Goal: Task Accomplishment & Management: Complete application form

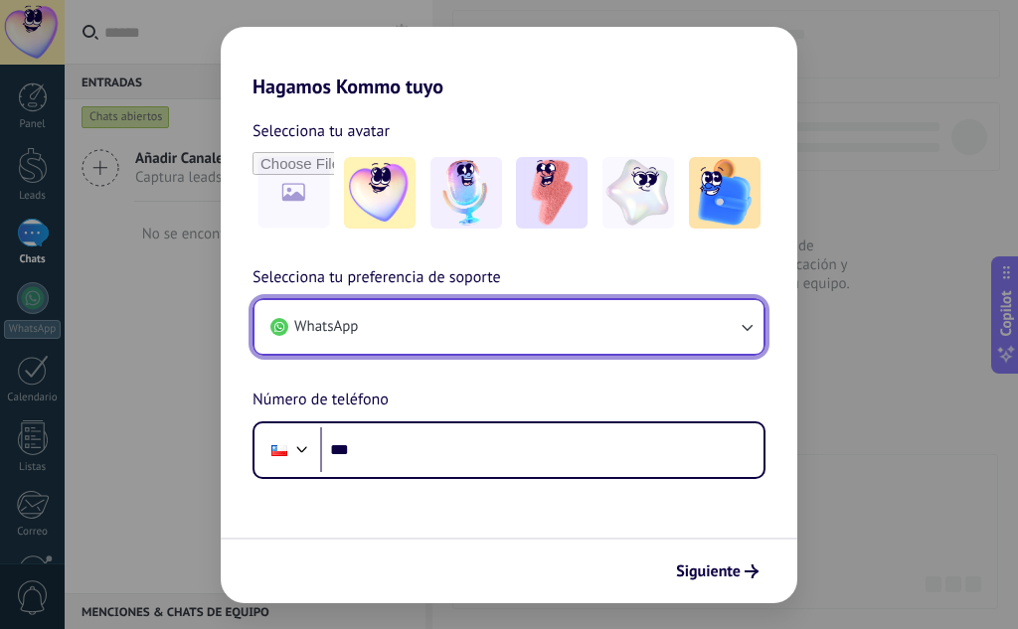
click at [748, 316] on button "WhatsApp" at bounding box center [509, 327] width 509 height 54
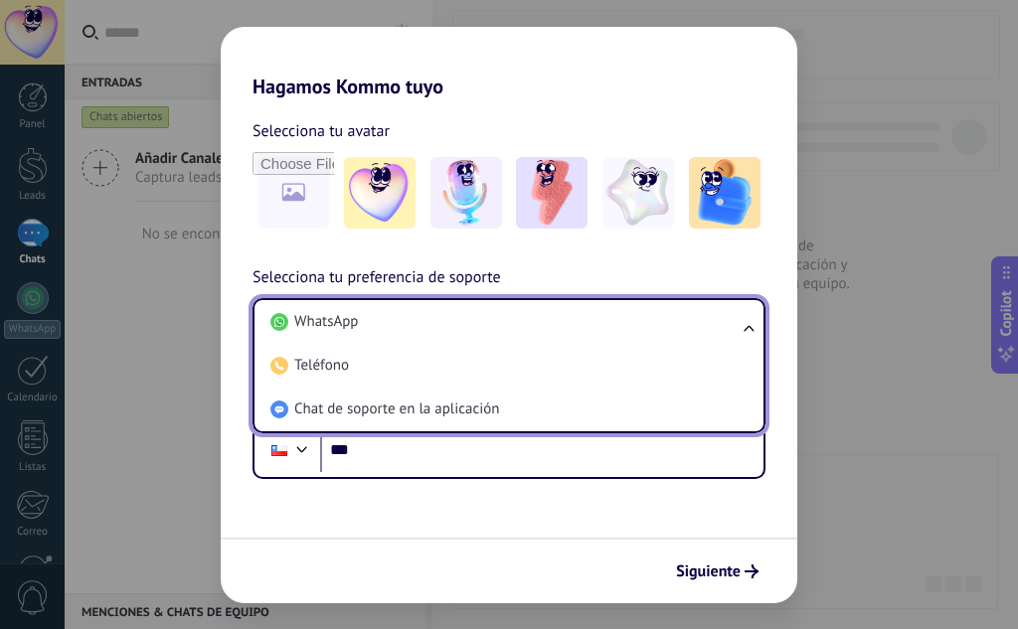
click at [748, 316] on ul "WhatsApp Teléfono Chat de soporte en la aplicación" at bounding box center [509, 365] width 513 height 135
click at [746, 252] on div "Selecciona tu avatar Selecciona tu preferencia de soporte WhatsApp WhatsApp Tel…" at bounding box center [509, 288] width 577 height 381
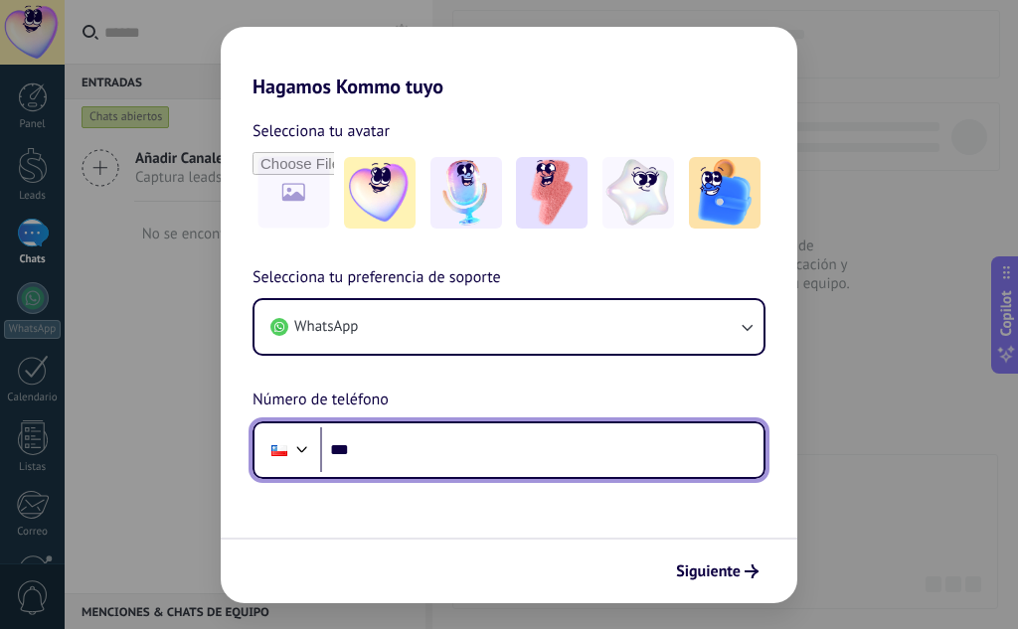
click at [602, 456] on input "***" at bounding box center [541, 451] width 443 height 46
click at [391, 448] on input "**********" at bounding box center [541, 451] width 443 height 46
click at [298, 441] on div at bounding box center [302, 448] width 24 height 24
click at [344, 371] on div "**********" at bounding box center [509, 372] width 577 height 214
click at [367, 443] on input "**********" at bounding box center [541, 451] width 443 height 46
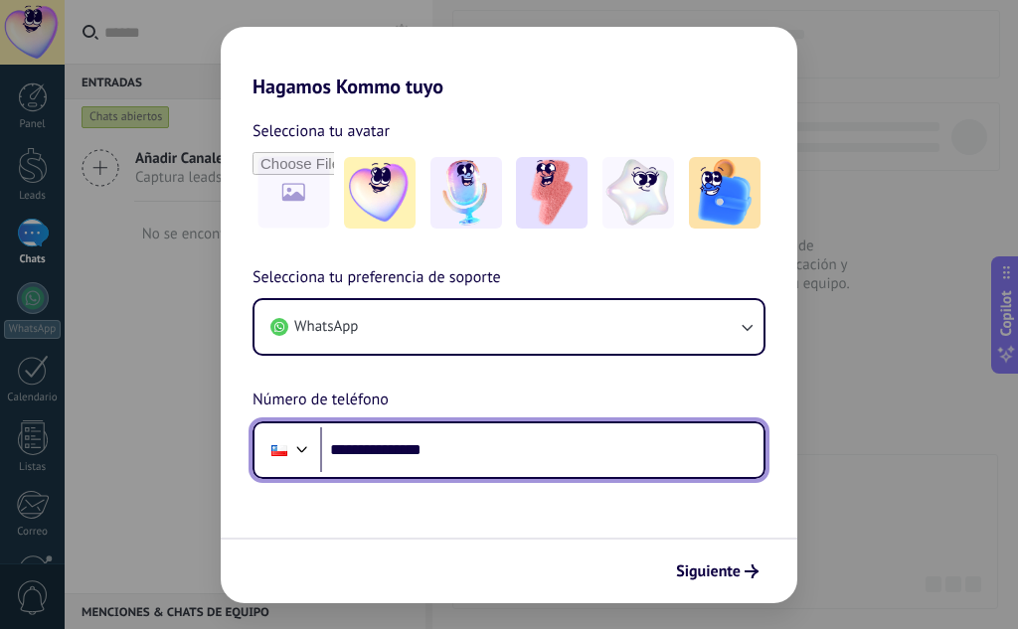
type input "**********"
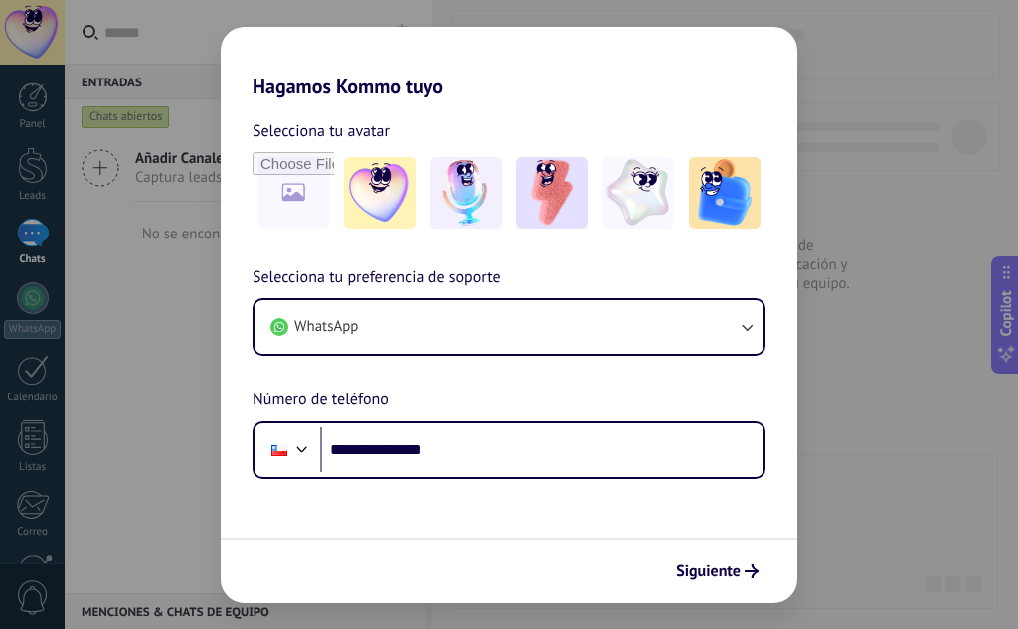
drag, startPoint x: 698, startPoint y: 567, endPoint x: 695, endPoint y: 628, distance: 61.7
click at [699, 565] on span "Siguiente" at bounding box center [708, 572] width 65 height 14
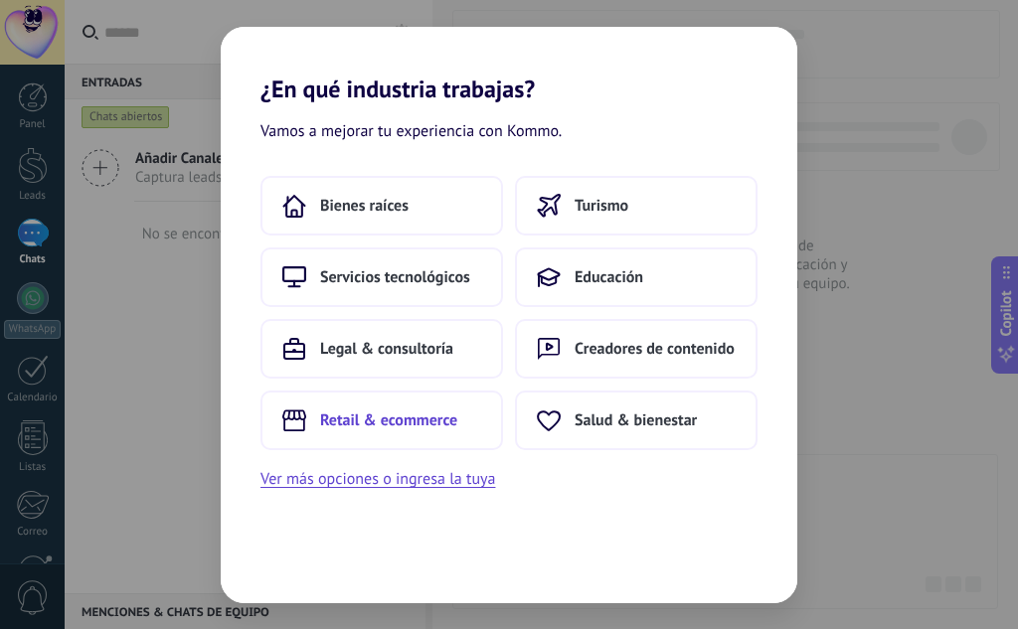
click at [440, 407] on button "Retail & ecommerce" at bounding box center [382, 421] width 243 height 60
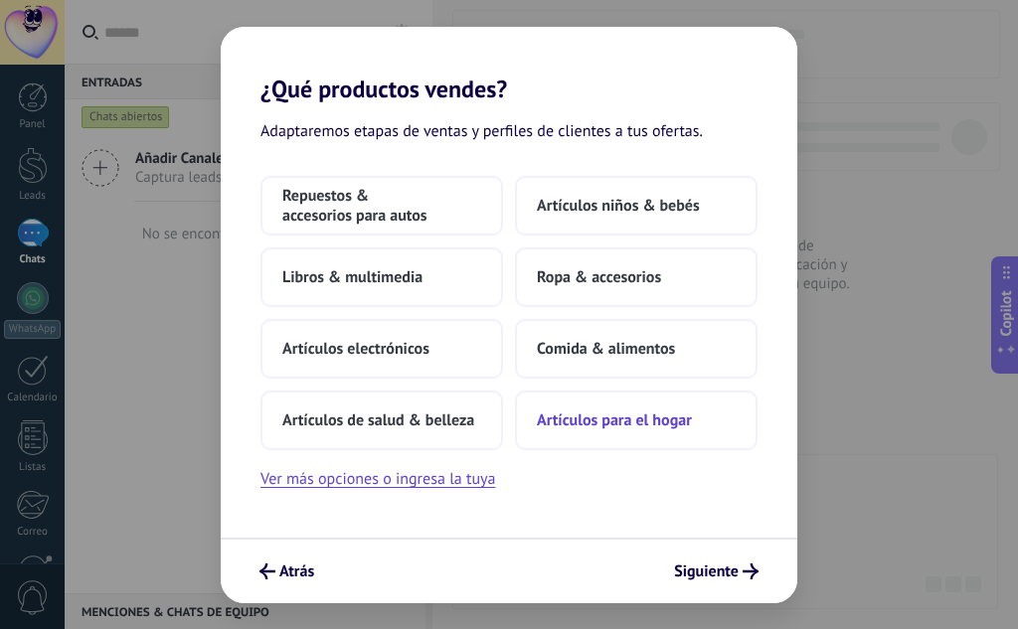
click at [686, 412] on span "Artículos para el hogar" at bounding box center [614, 421] width 155 height 20
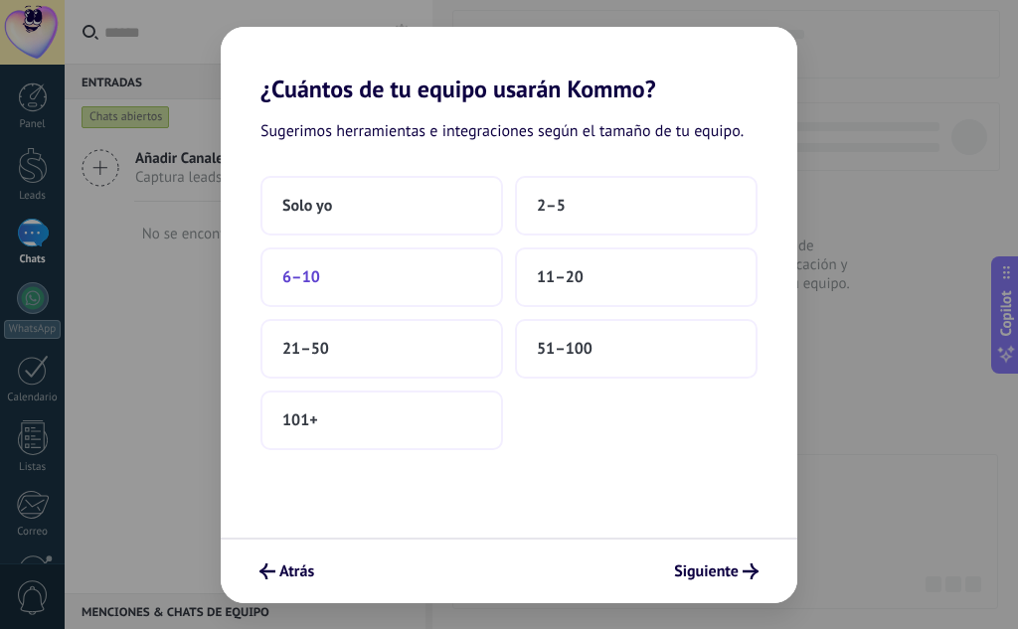
click at [404, 286] on button "6–10" at bounding box center [382, 278] width 243 height 60
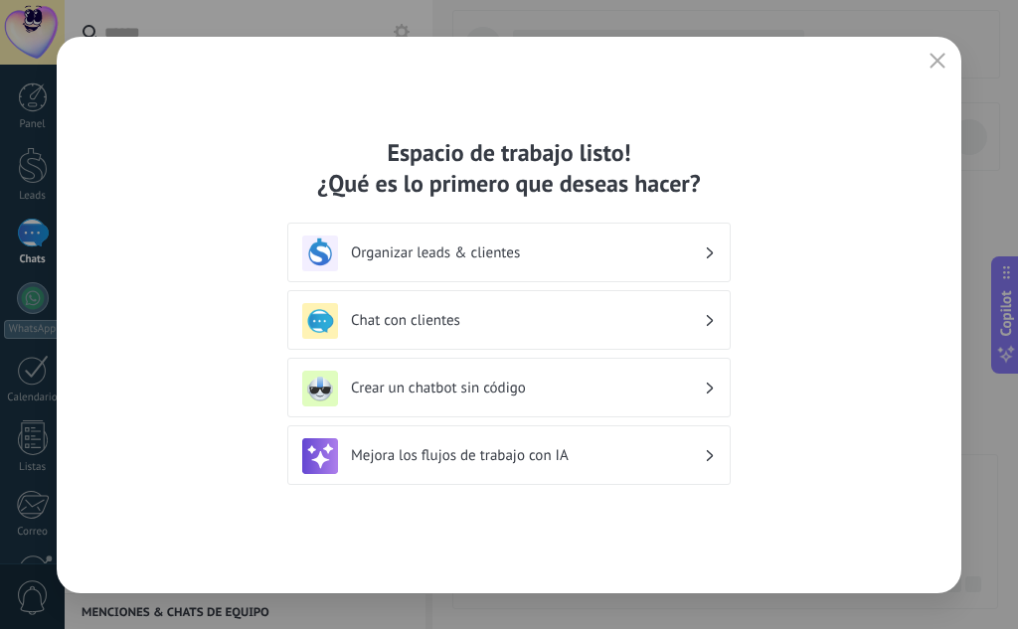
click at [613, 251] on h3 "Organizar leads & clientes" at bounding box center [527, 253] width 353 height 19
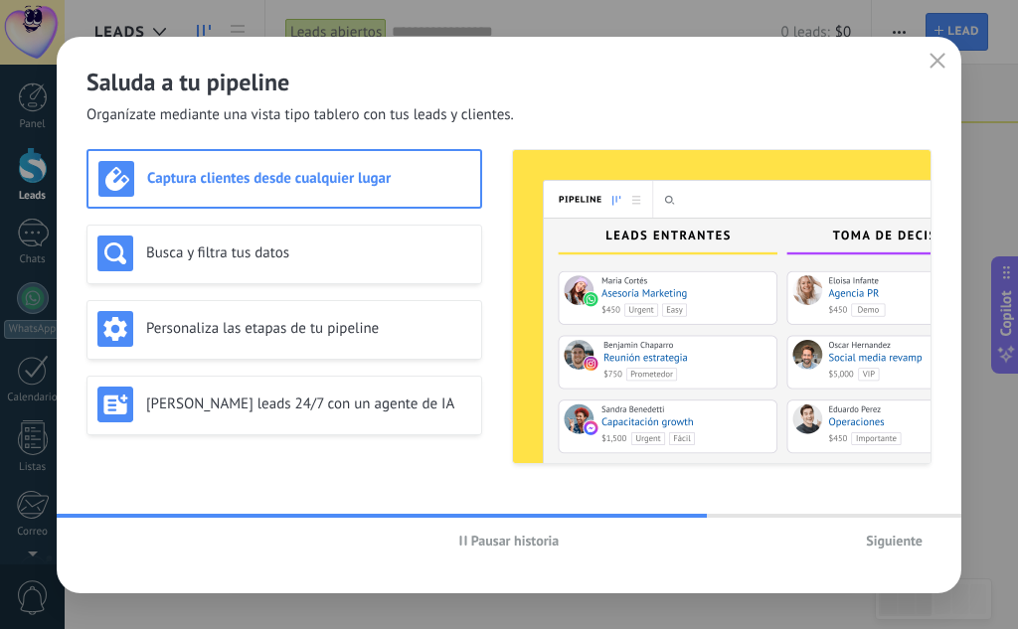
click at [547, 534] on span "Pausar historia" at bounding box center [515, 541] width 88 height 14
click at [525, 534] on span "Iniciar historia" at bounding box center [515, 541] width 86 height 14
click at [888, 540] on span "Siguiente" at bounding box center [894, 541] width 57 height 14
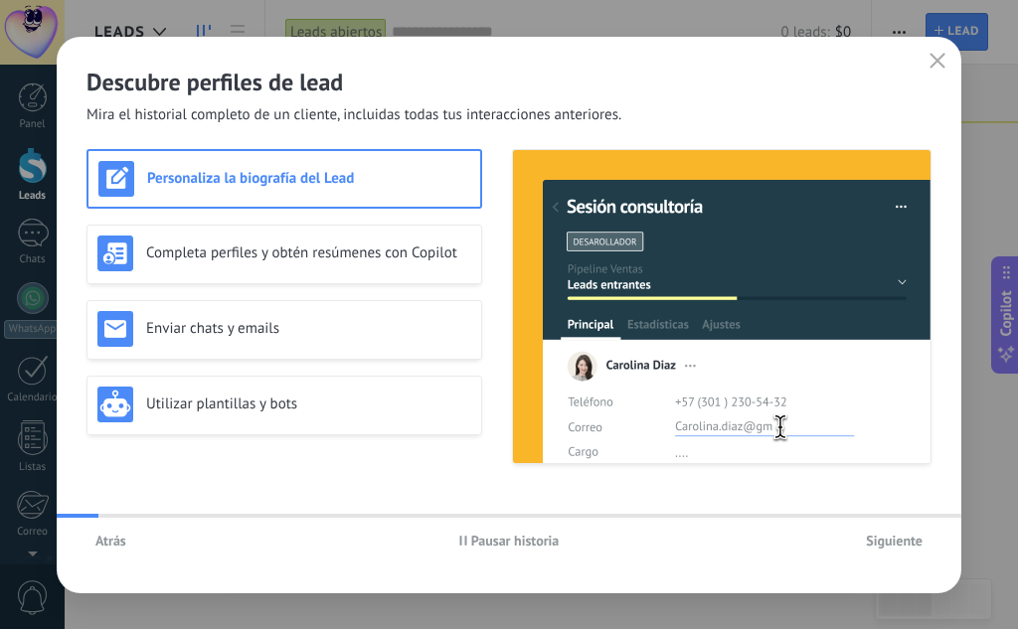
click at [888, 540] on span "Siguiente" at bounding box center [894, 541] width 57 height 14
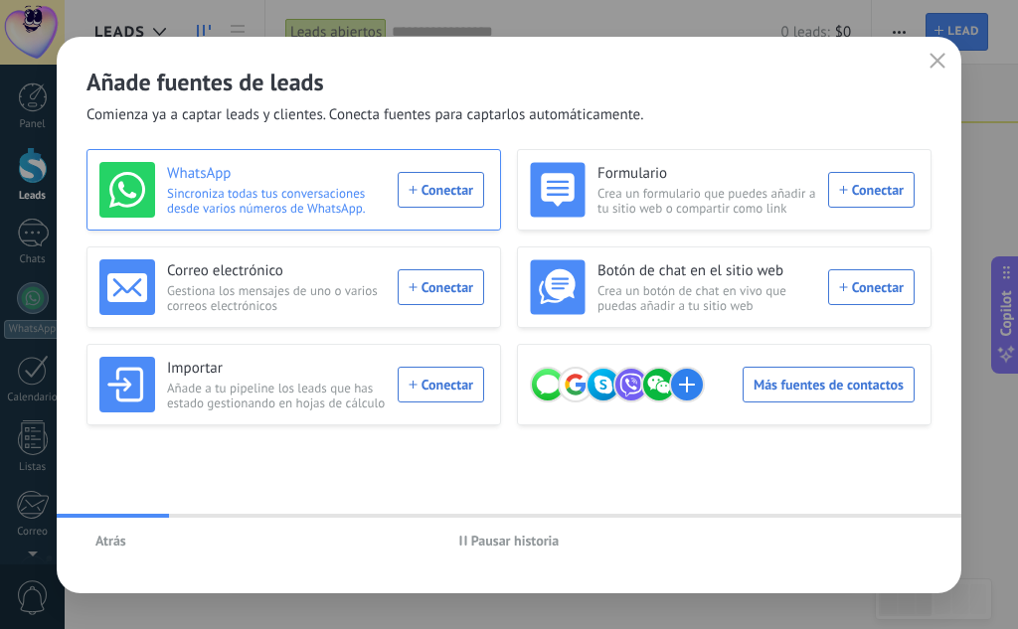
click at [440, 183] on div "WhatsApp Sincroniza todas tus conversaciones desde varios números de WhatsApp. …" at bounding box center [291, 190] width 385 height 56
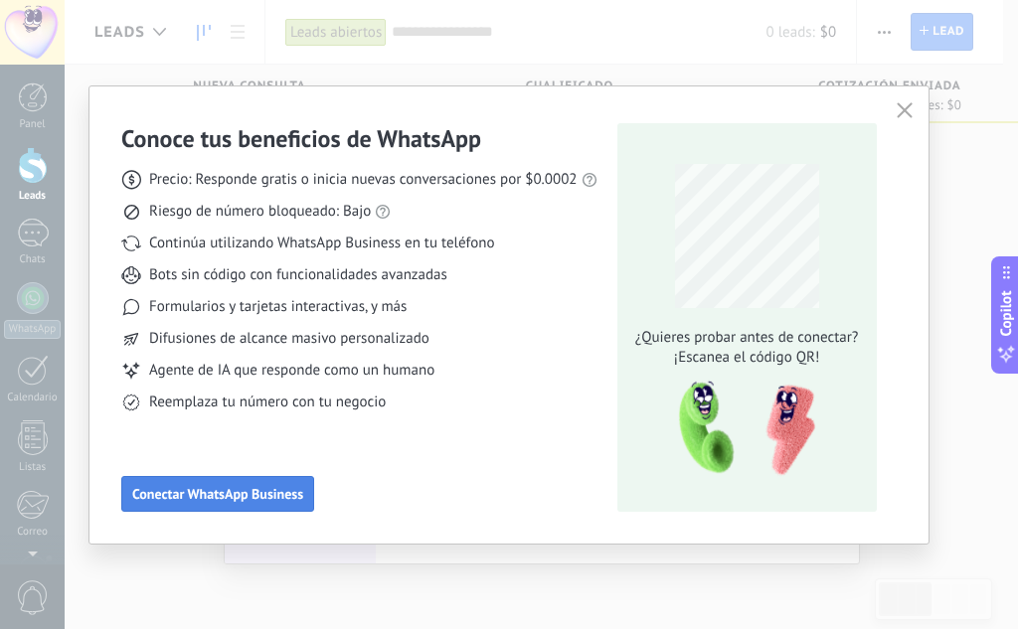
click at [257, 488] on span "Conectar WhatsApp Business" at bounding box center [217, 494] width 171 height 14
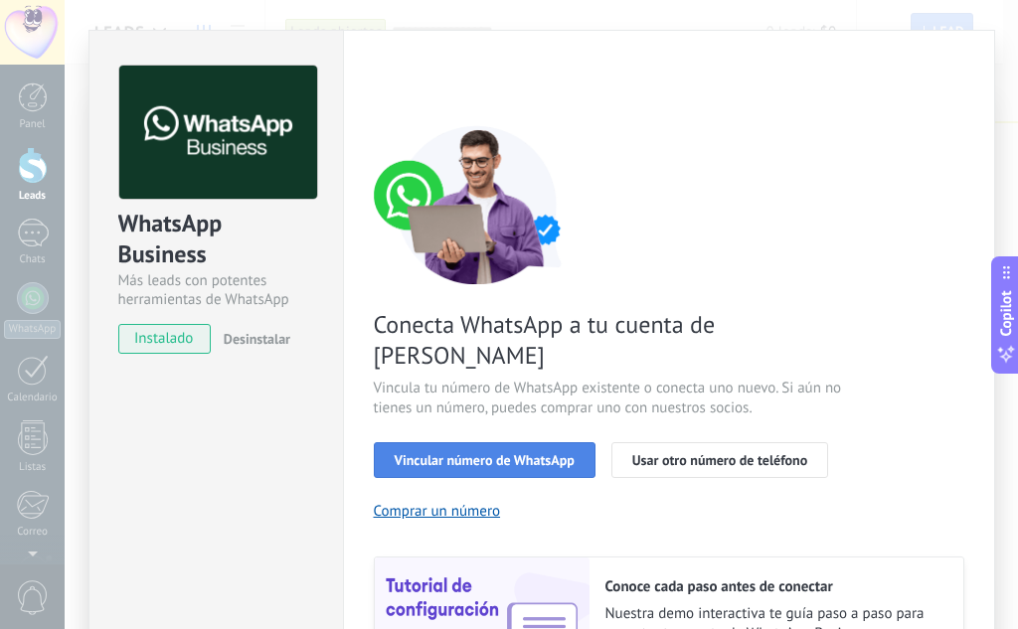
click at [561, 453] on span "Vincular número de WhatsApp" at bounding box center [485, 460] width 180 height 14
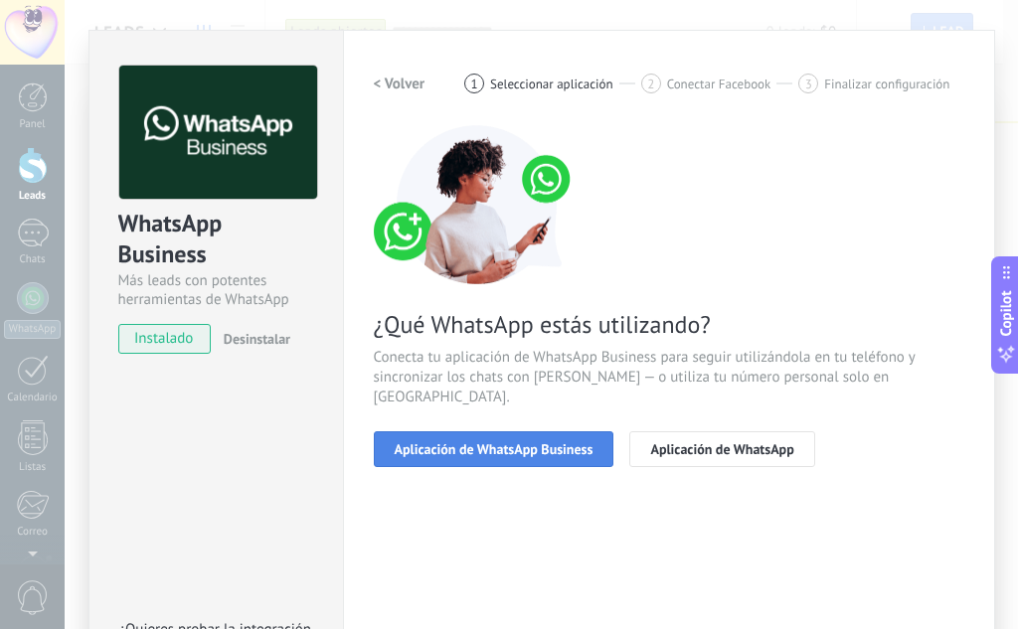
click at [574, 442] on span "Aplicación de WhatsApp Business" at bounding box center [494, 449] width 199 height 14
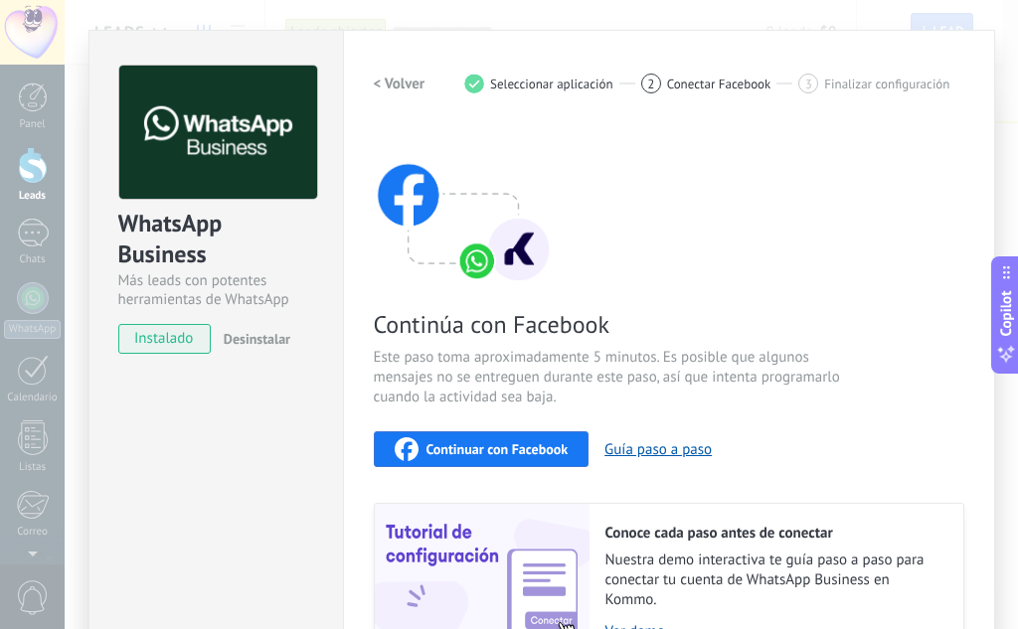
click at [384, 86] on h2 "< Volver" at bounding box center [400, 84] width 52 height 19
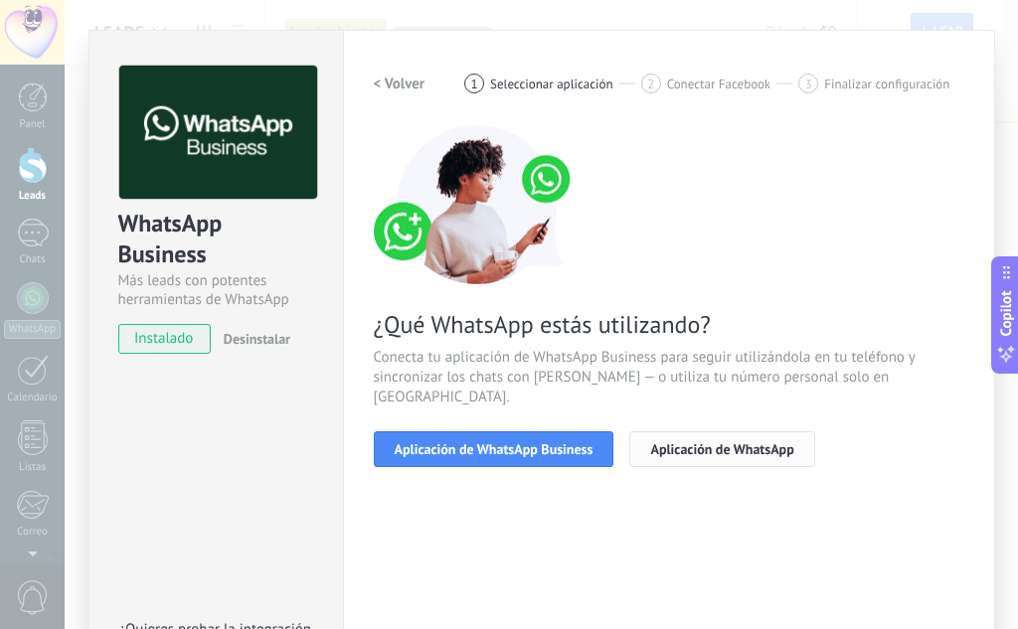
click at [751, 442] on button "Aplicación de WhatsApp" at bounding box center [721, 450] width 185 height 36
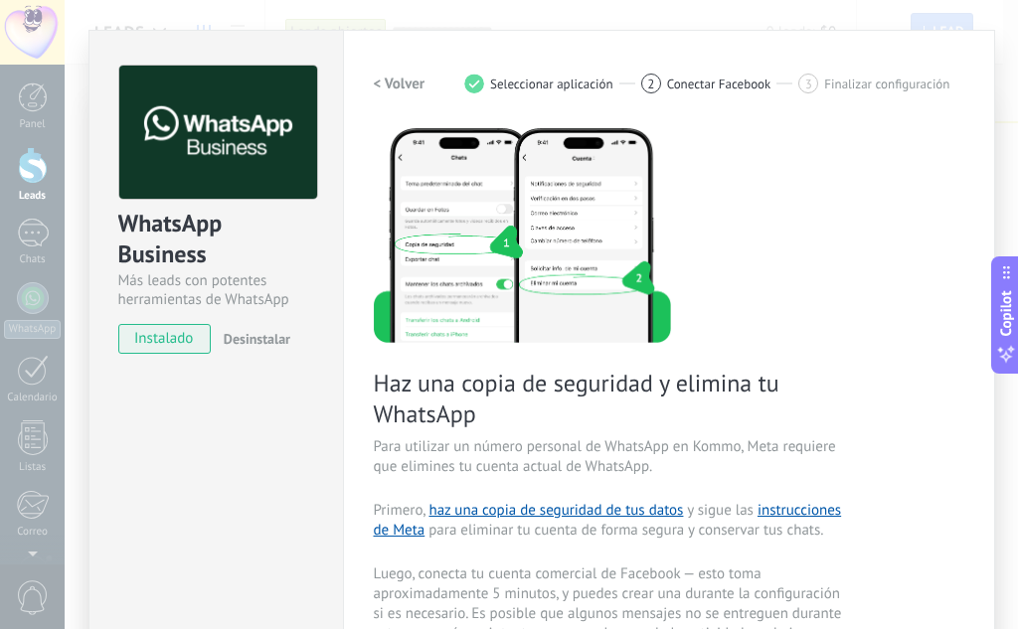
click at [408, 76] on h2 "< Volver" at bounding box center [400, 84] width 52 height 19
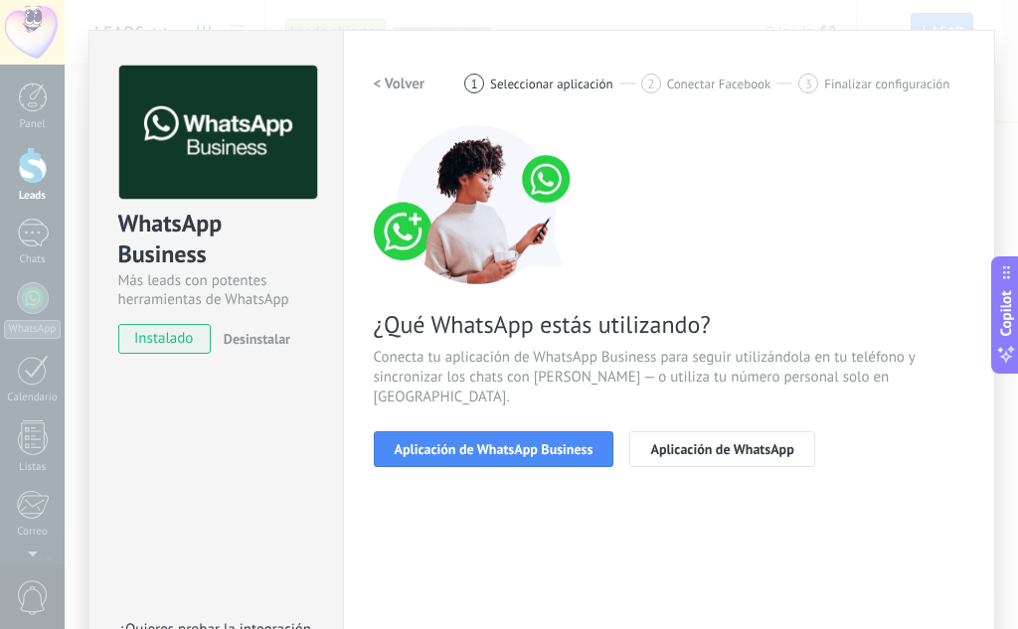
click at [395, 79] on h2 "< Volver" at bounding box center [400, 84] width 52 height 19
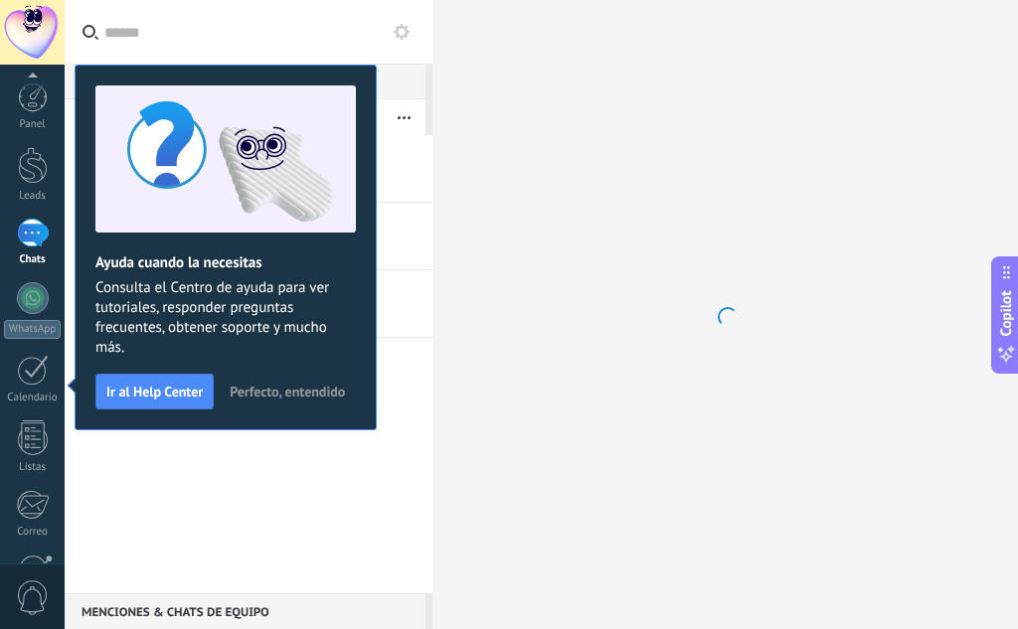
scroll to position [198, 0]
